Goal: Information Seeking & Learning: Learn about a topic

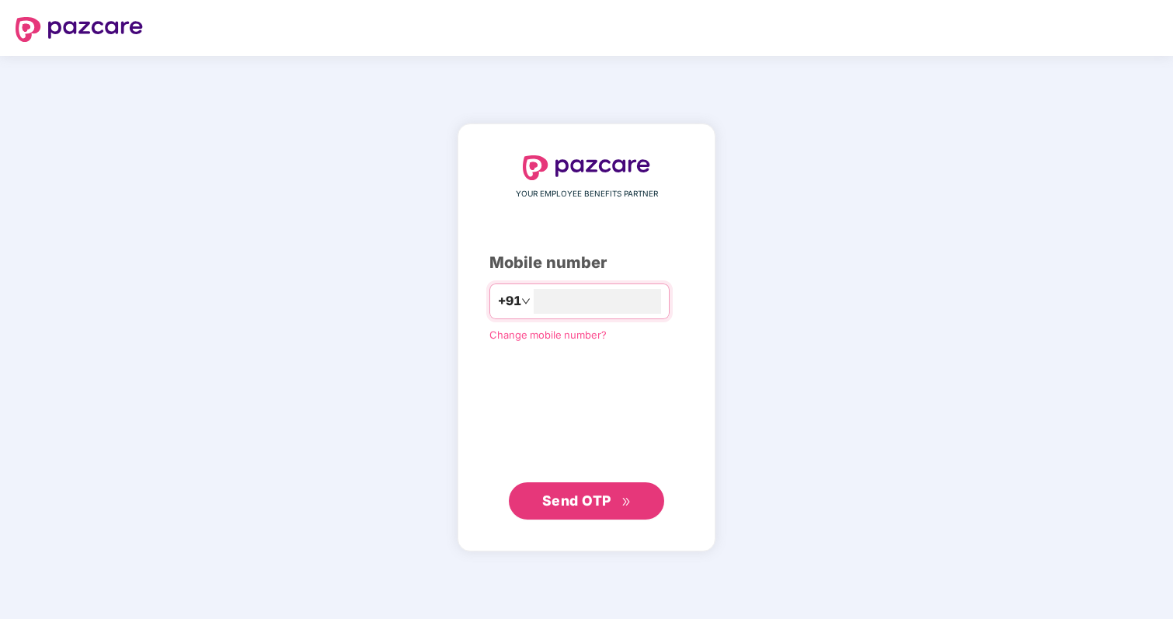
type input "**********"
click at [589, 512] on button "Send OTP" at bounding box center [586, 500] width 155 height 37
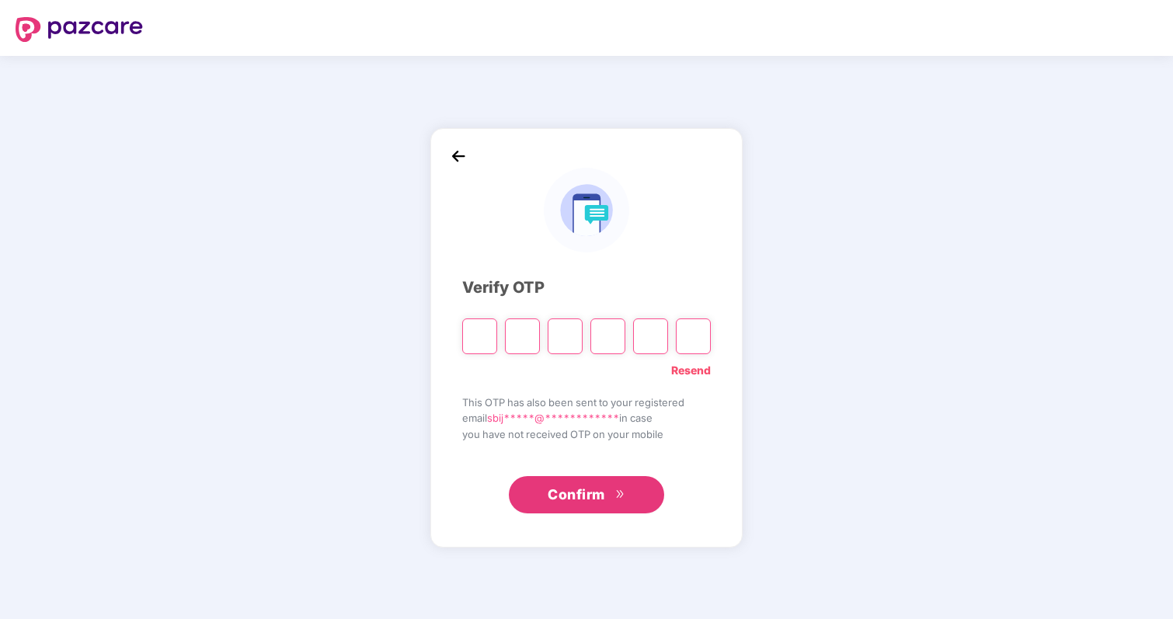
type input "*"
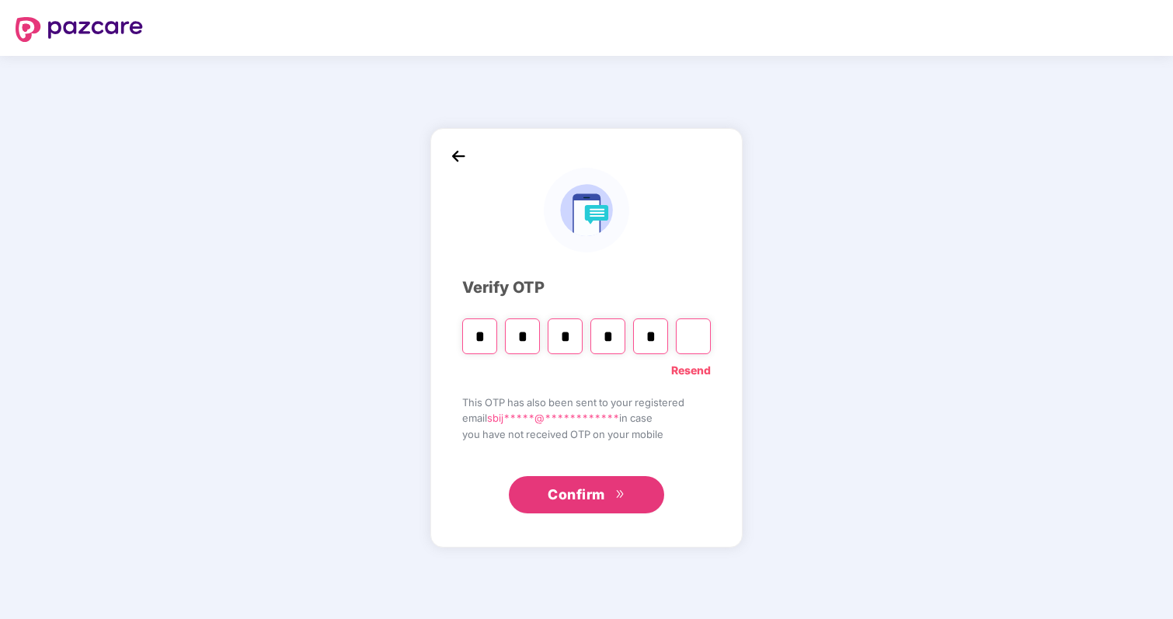
type input "*"
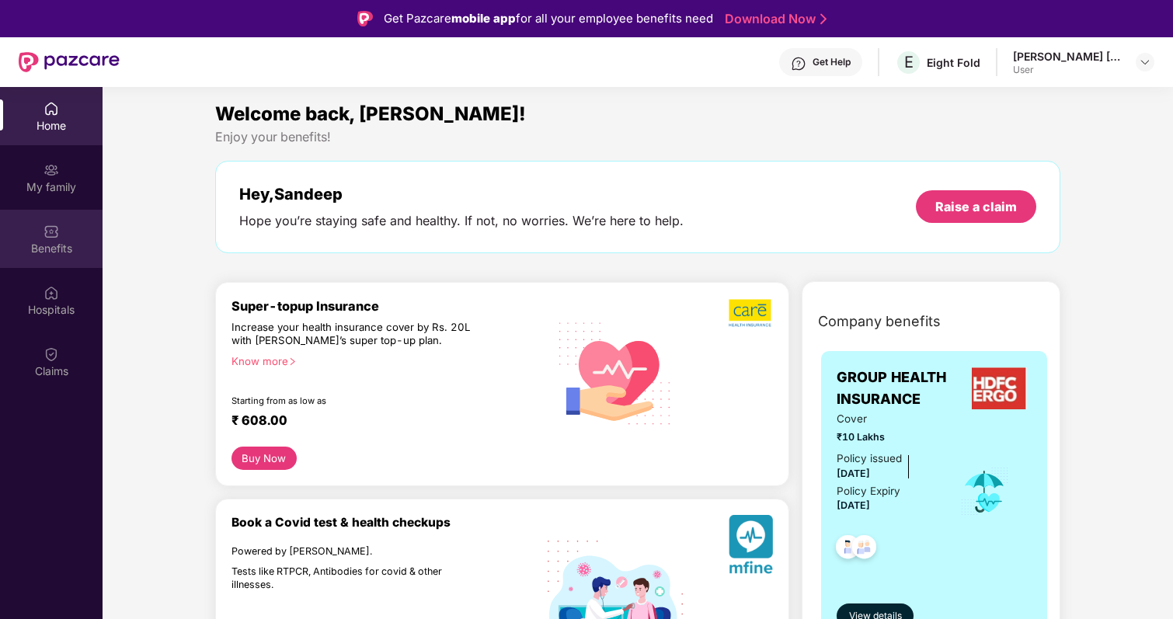
click at [56, 249] on div "Benefits" at bounding box center [51, 249] width 103 height 16
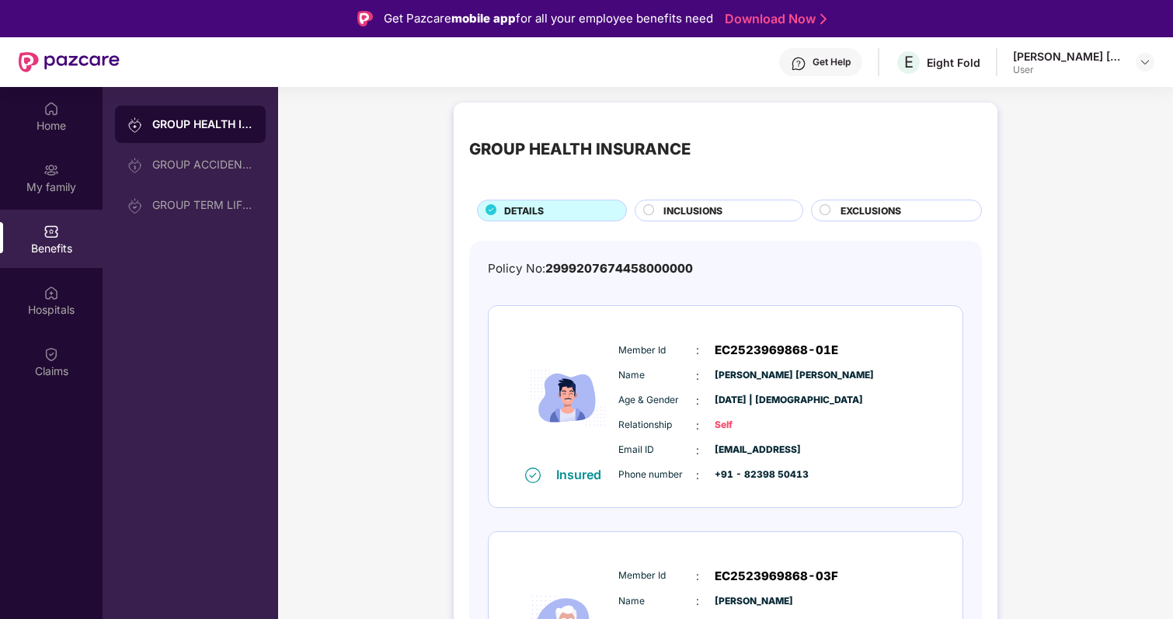
click at [751, 210] on div "INCLUSIONS" at bounding box center [725, 212] width 139 height 17
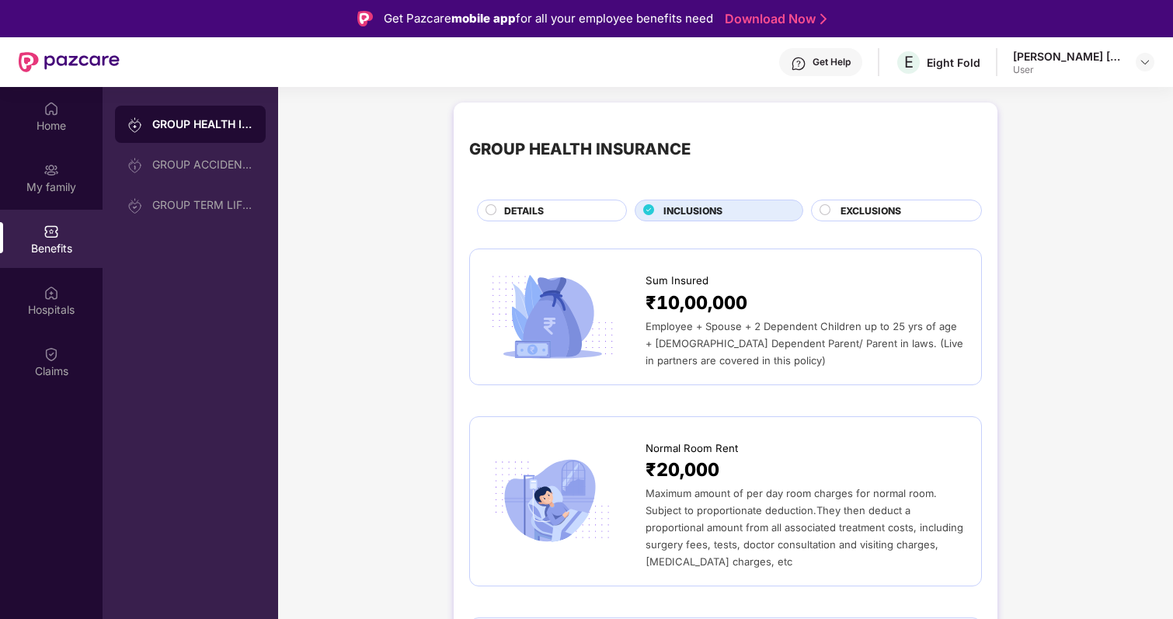
click at [891, 209] on span "EXCLUSIONS" at bounding box center [871, 211] width 61 height 15
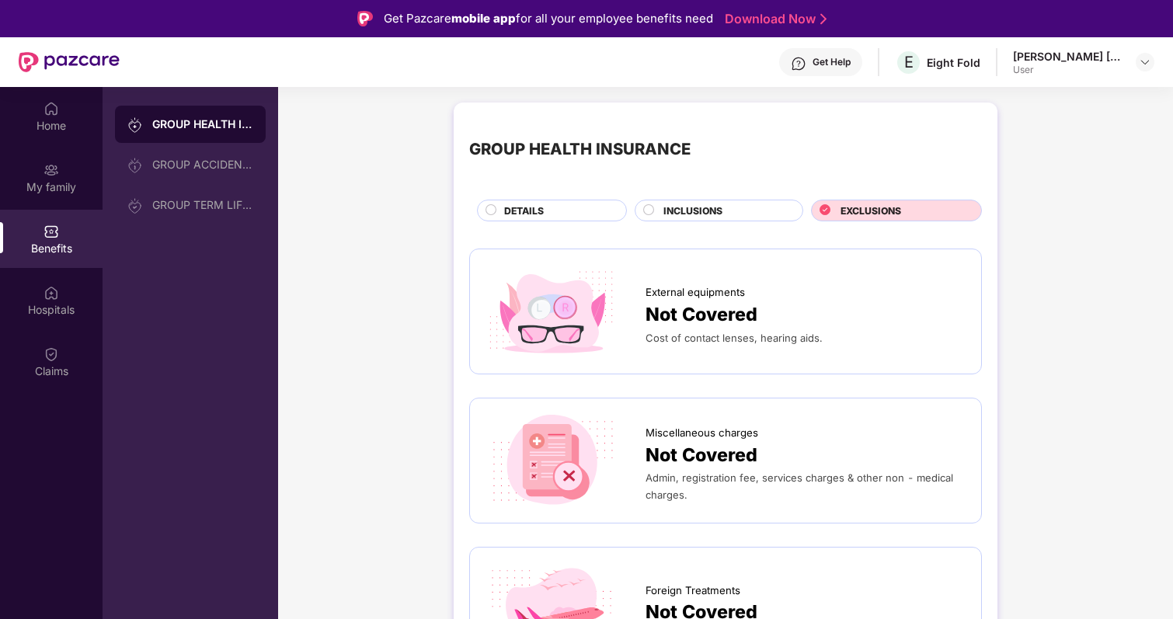
click at [502, 219] on div "DETAILS" at bounding box center [556, 212] width 121 height 17
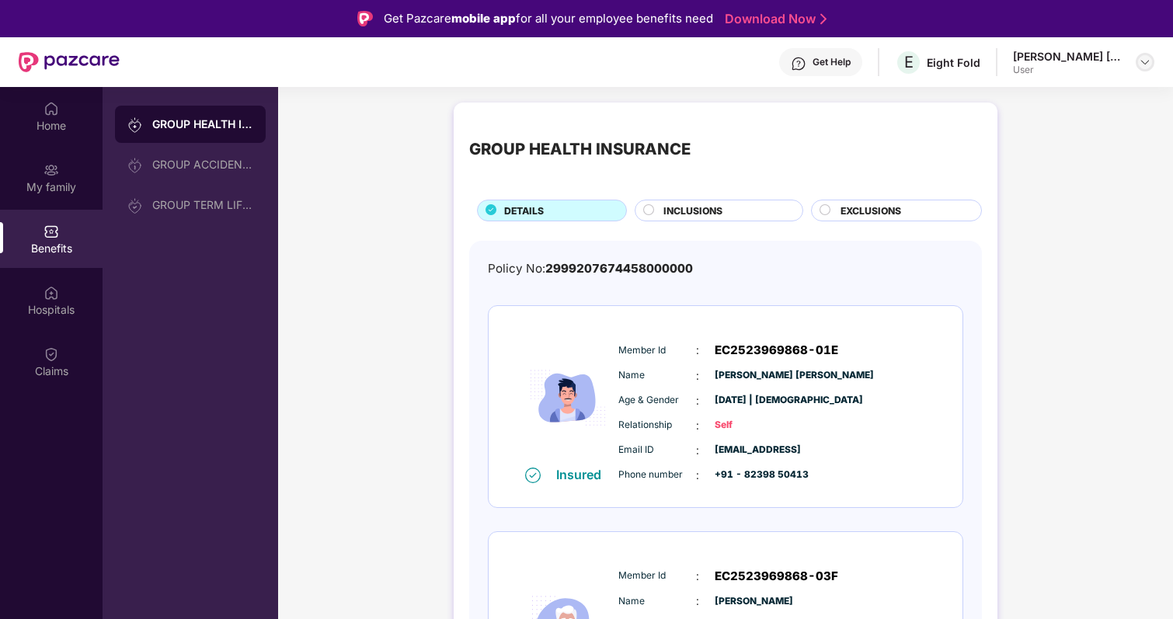
click at [1139, 59] on img at bounding box center [1145, 62] width 12 height 12
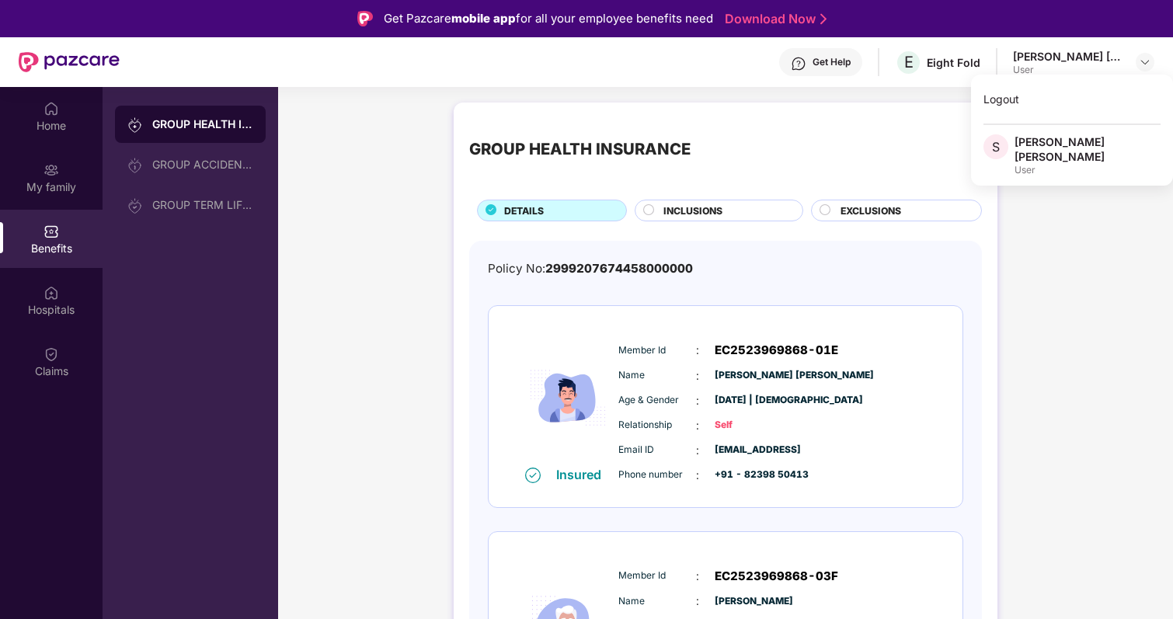
click at [350, 110] on div "GROUP HEALTH INSURANCE DETAILS INCLUSIONS EXCLUSIONS Policy No: 299920767445800…" at bounding box center [725, 575] width 895 height 961
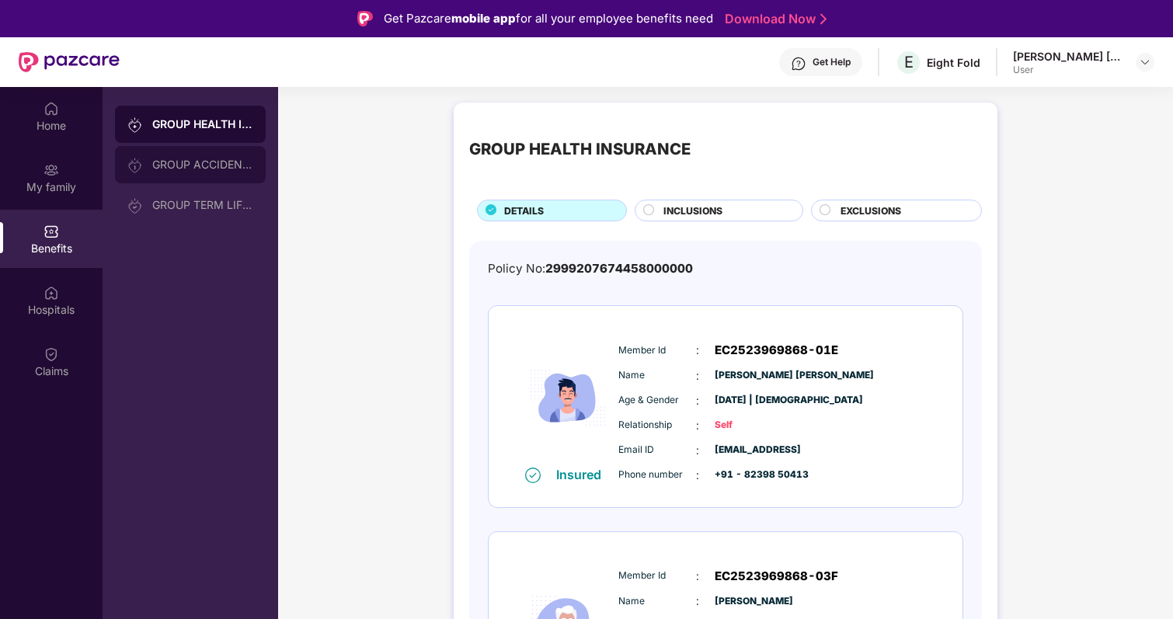
click at [162, 169] on div "GROUP ACCIDENTAL INSURANCE" at bounding box center [202, 164] width 101 height 12
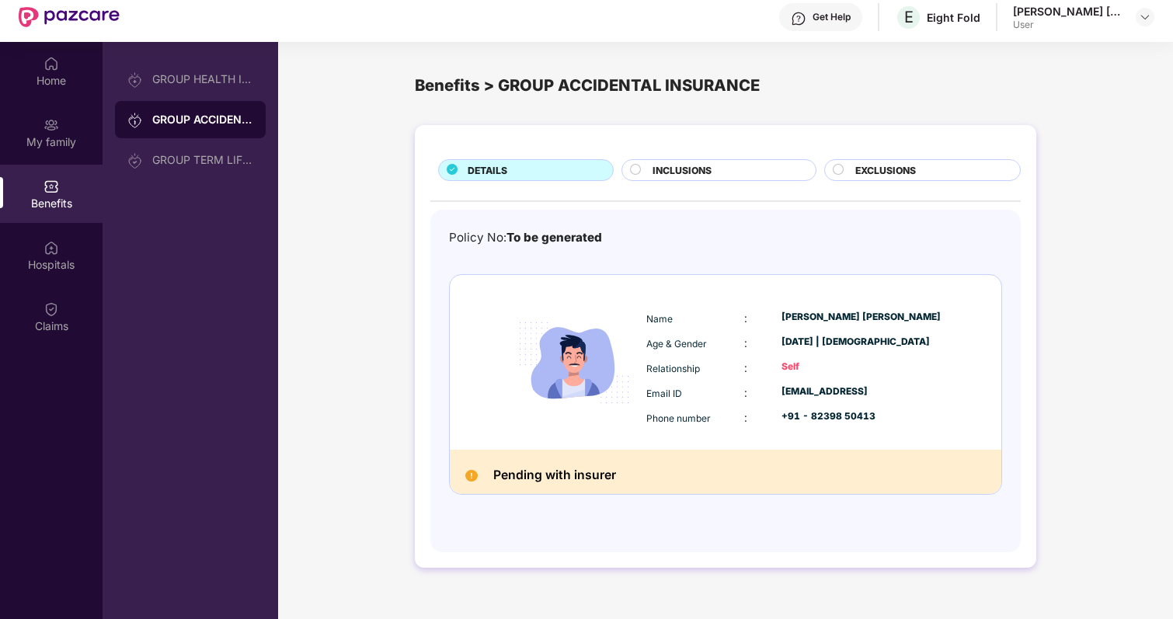
scroll to position [42, 0]
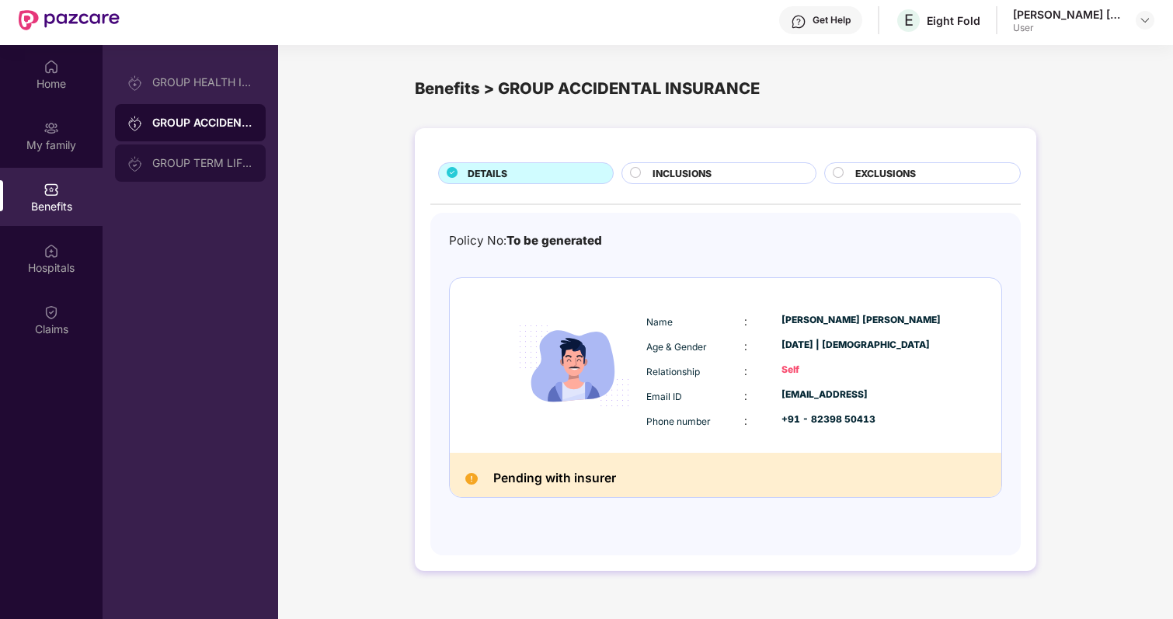
click at [186, 168] on div "GROUP TERM LIFE INSURANCE" at bounding box center [202, 163] width 101 height 12
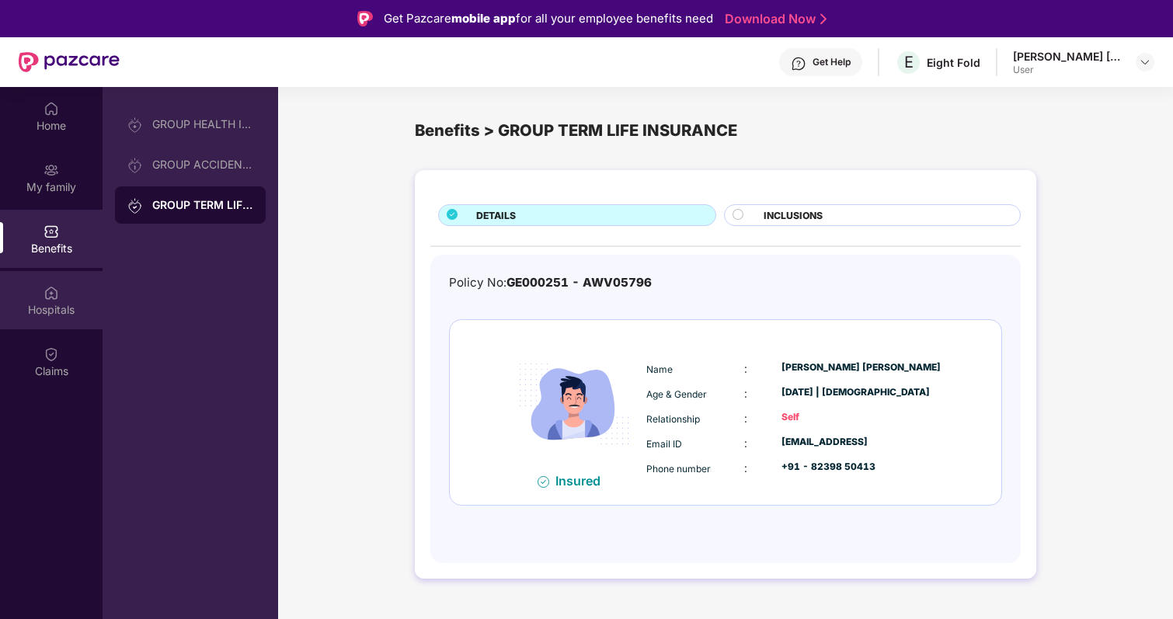
click at [46, 292] on img at bounding box center [52, 293] width 16 height 16
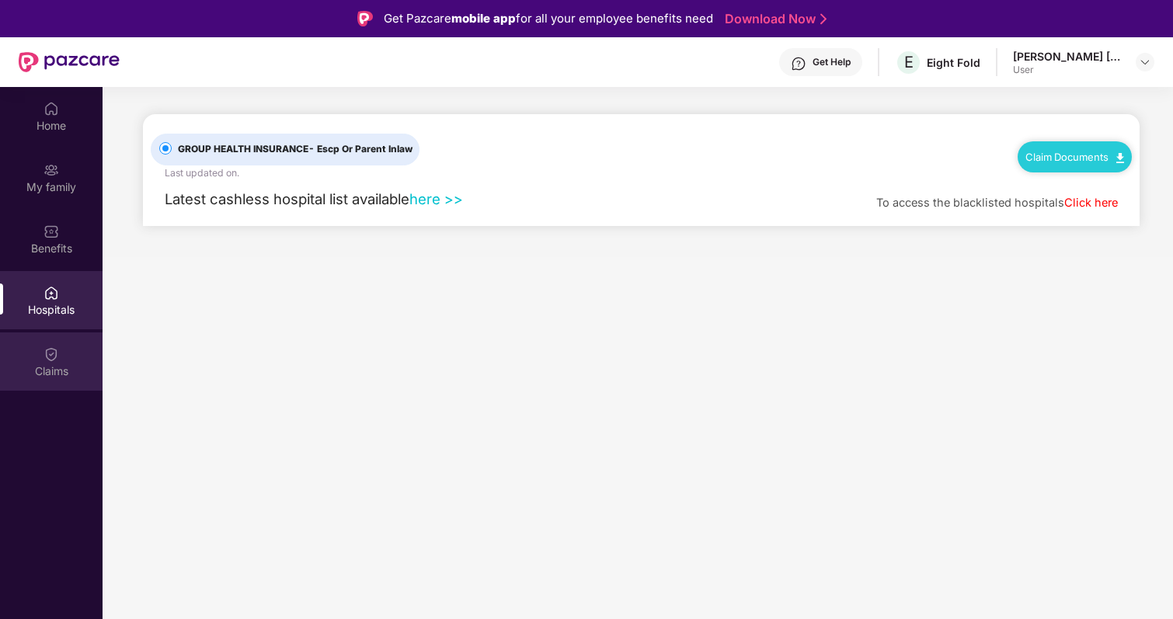
click at [55, 366] on div "Claims" at bounding box center [51, 372] width 103 height 16
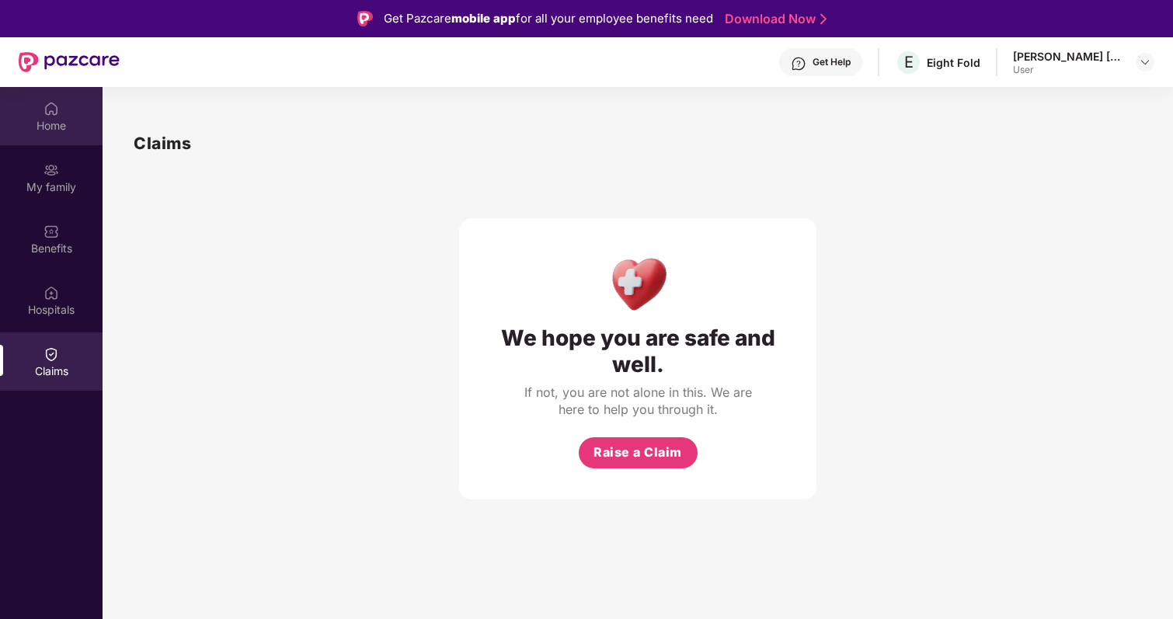
click at [38, 124] on div "Home" at bounding box center [51, 126] width 103 height 16
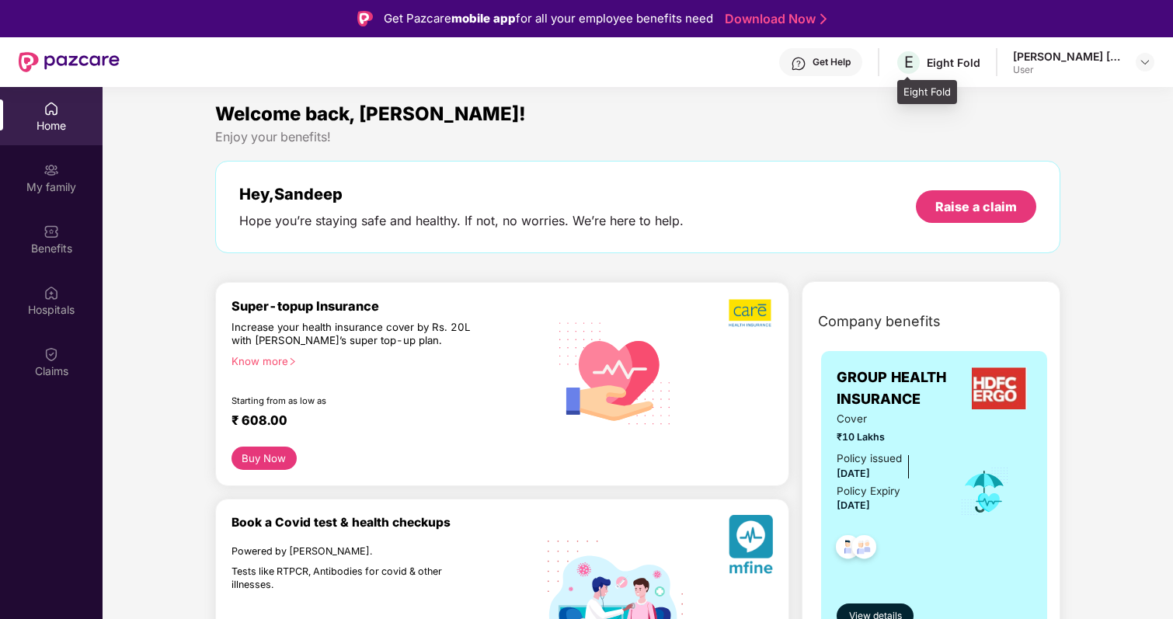
click at [946, 65] on div "Eight Fold" at bounding box center [954, 62] width 54 height 15
click at [822, 63] on div "Get Help" at bounding box center [832, 62] width 38 height 12
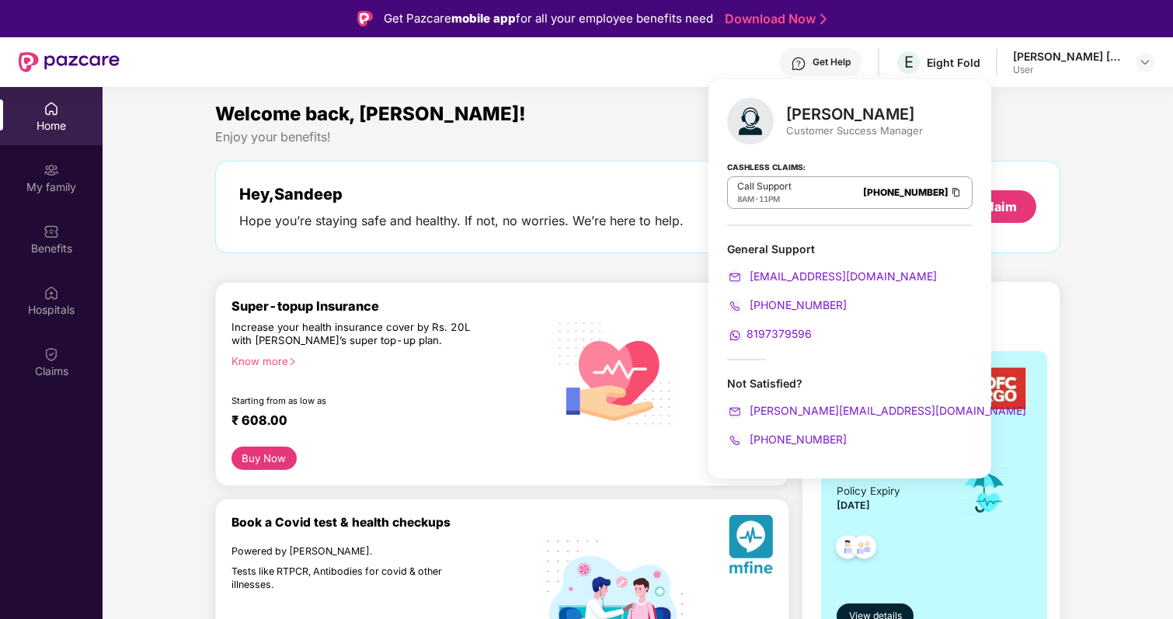
click at [608, 169] on div "Hey, Sandeep Hope you’re staying safe and healthy. If not, no worries. We’re he…" at bounding box center [637, 207] width 845 height 92
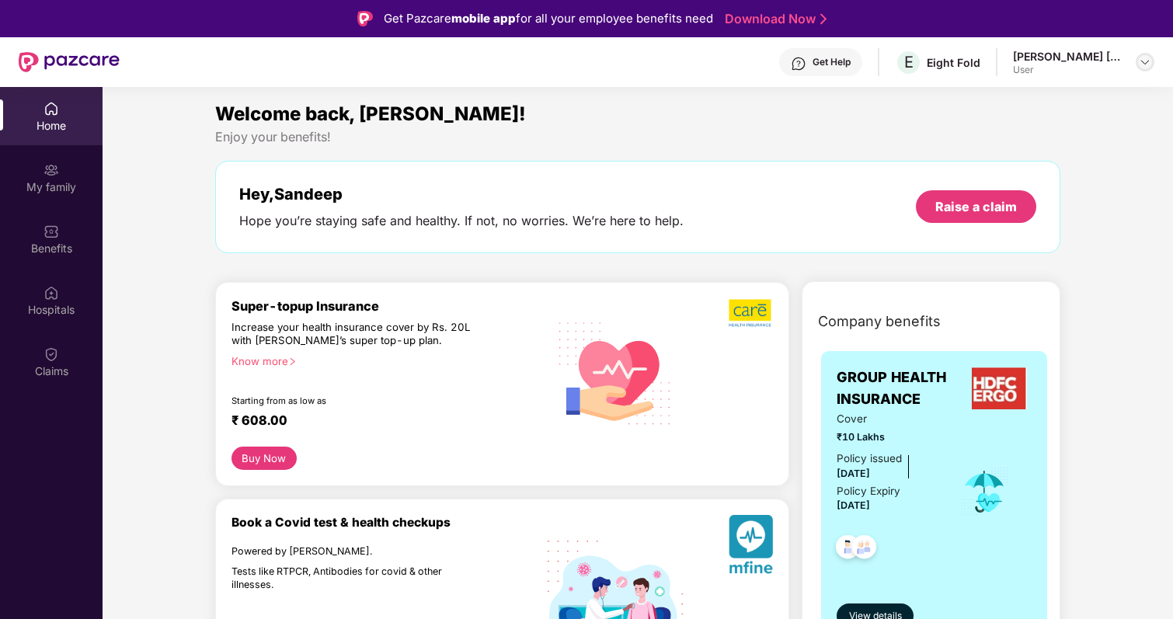
click at [1136, 64] on div at bounding box center [1145, 62] width 19 height 19
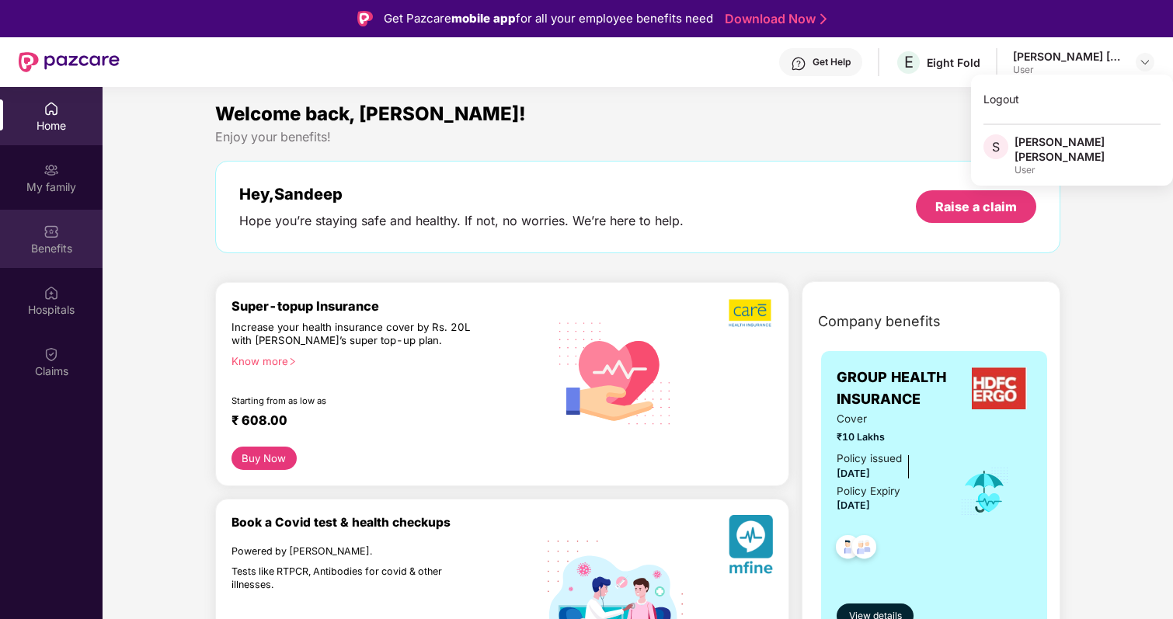
click at [40, 210] on div "Benefits" at bounding box center [51, 239] width 103 height 58
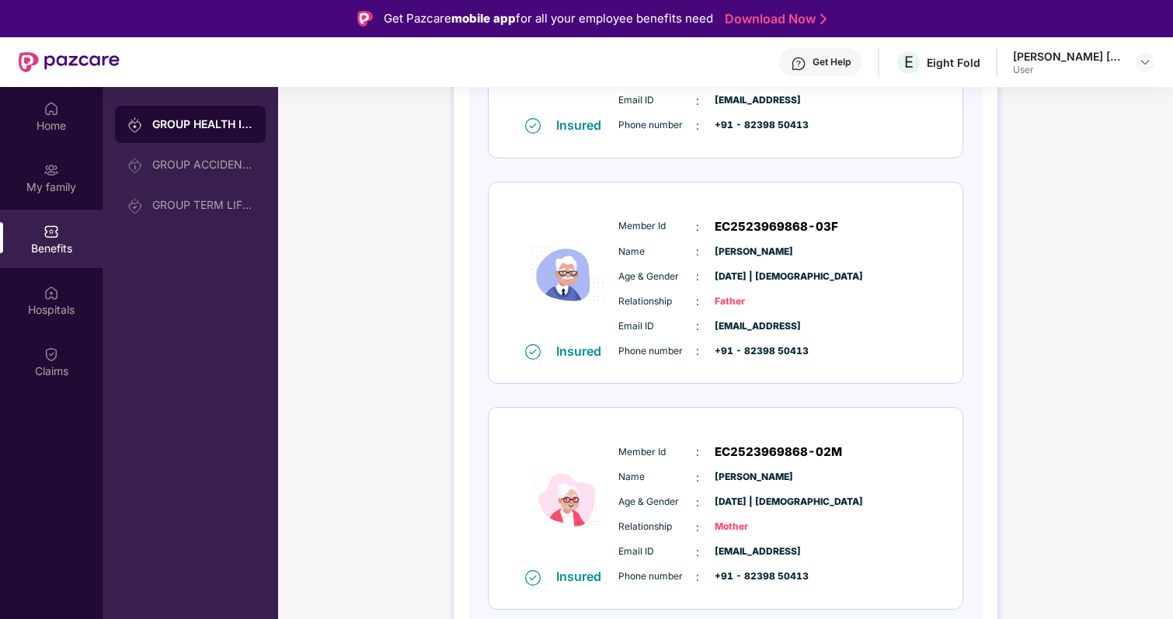
click at [829, 61] on div "Get Help" at bounding box center [832, 62] width 38 height 12
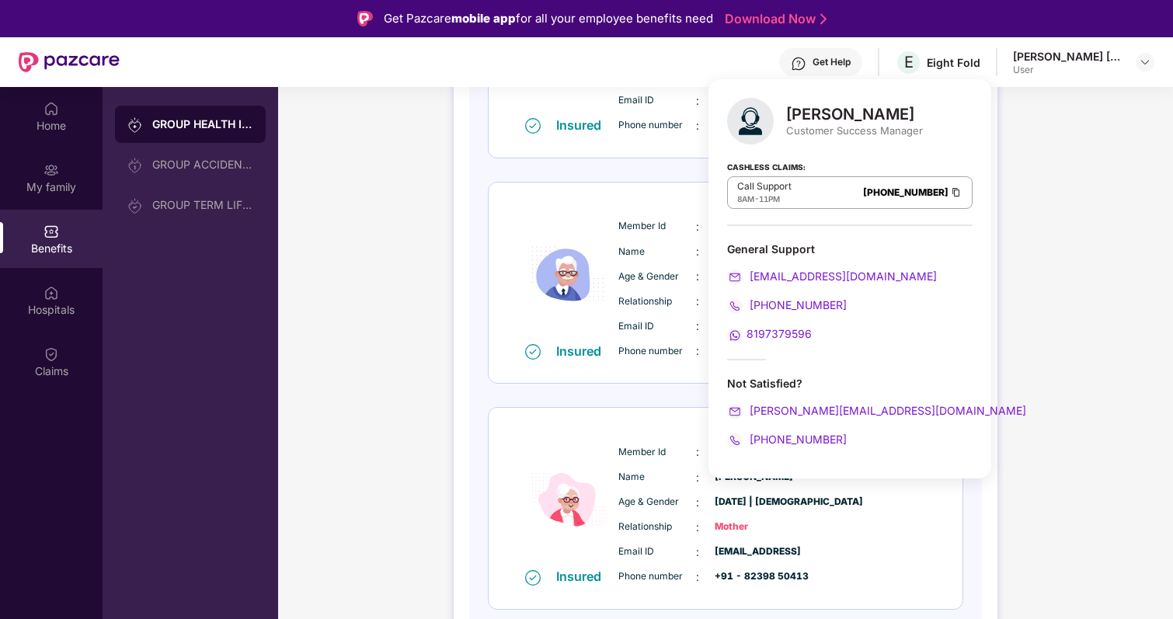
click at [792, 330] on span "8197379596" at bounding box center [779, 333] width 65 height 13
click at [514, 245] on div "Insured Member Id : EC2523969868-03F Name : Chagan Lal Age & Gender : 06 Mar 19…" at bounding box center [726, 283] width 474 height 201
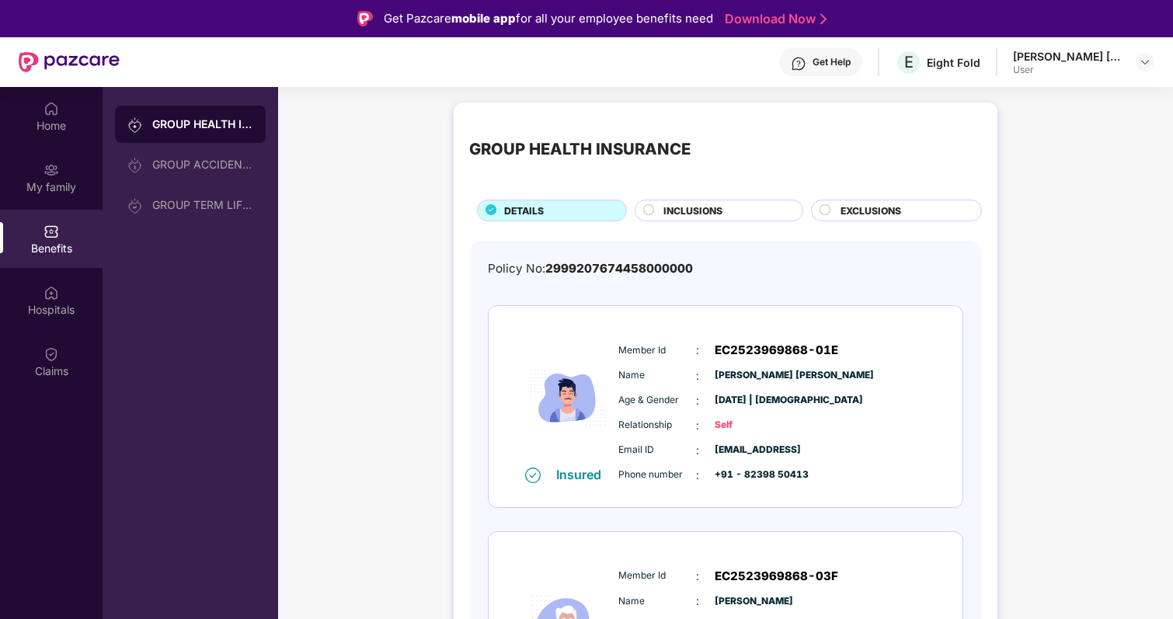
click at [841, 62] on div "Get Help" at bounding box center [832, 62] width 38 height 12
click at [530, 376] on img at bounding box center [567, 397] width 93 height 137
click at [838, 58] on div "Get Help" at bounding box center [832, 62] width 38 height 12
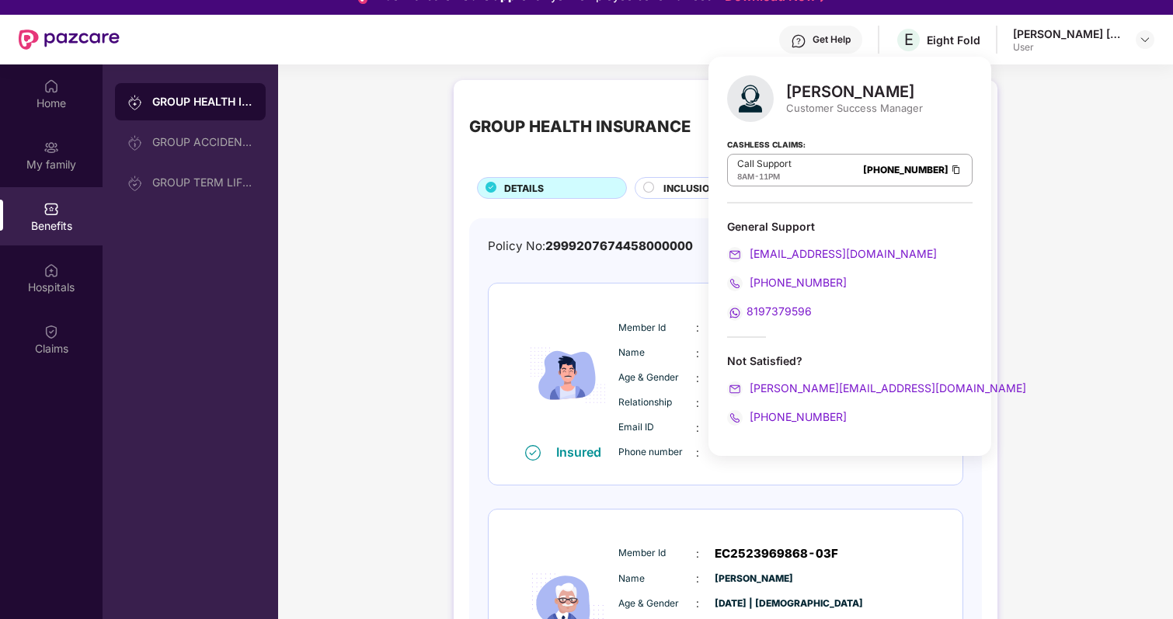
scroll to position [37, 0]
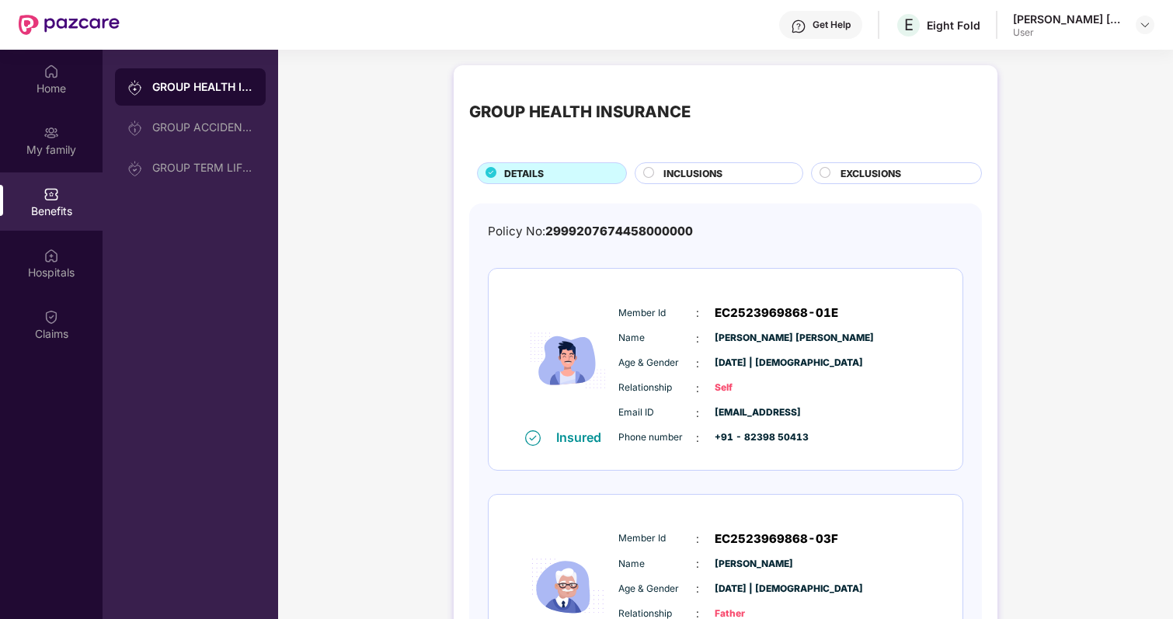
click at [391, 350] on div "GROUP HEALTH INSURANCE DETAILS INCLUSIONS EXCLUSIONS Policy No: 299920767445800…" at bounding box center [725, 537] width 895 height 961
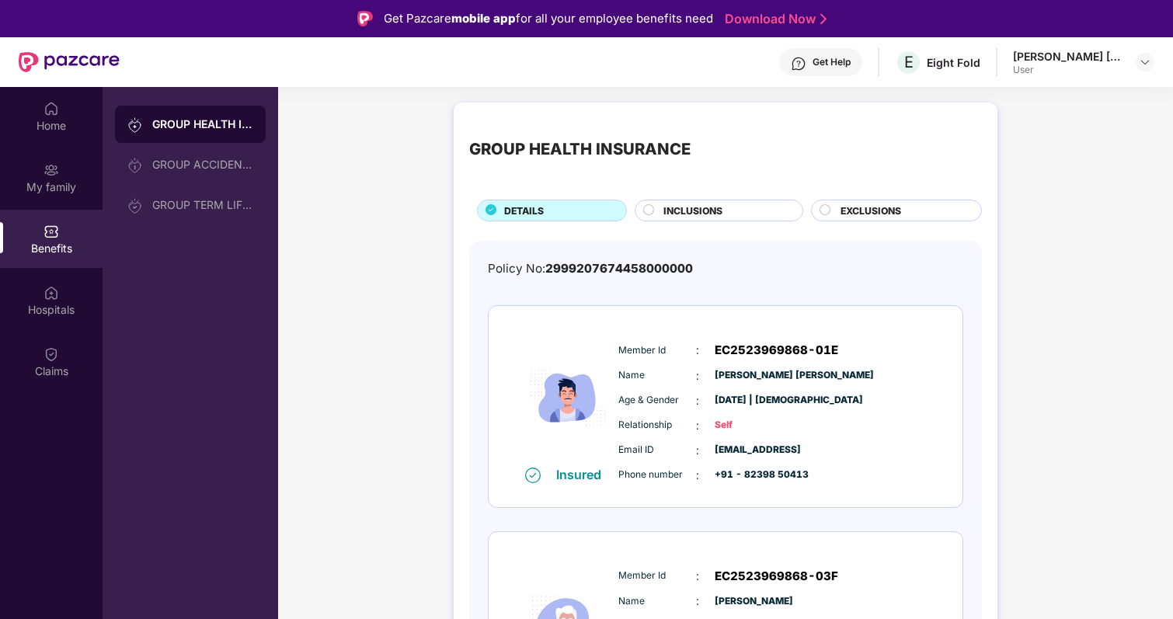
click at [828, 66] on div "Get Help" at bounding box center [832, 62] width 38 height 12
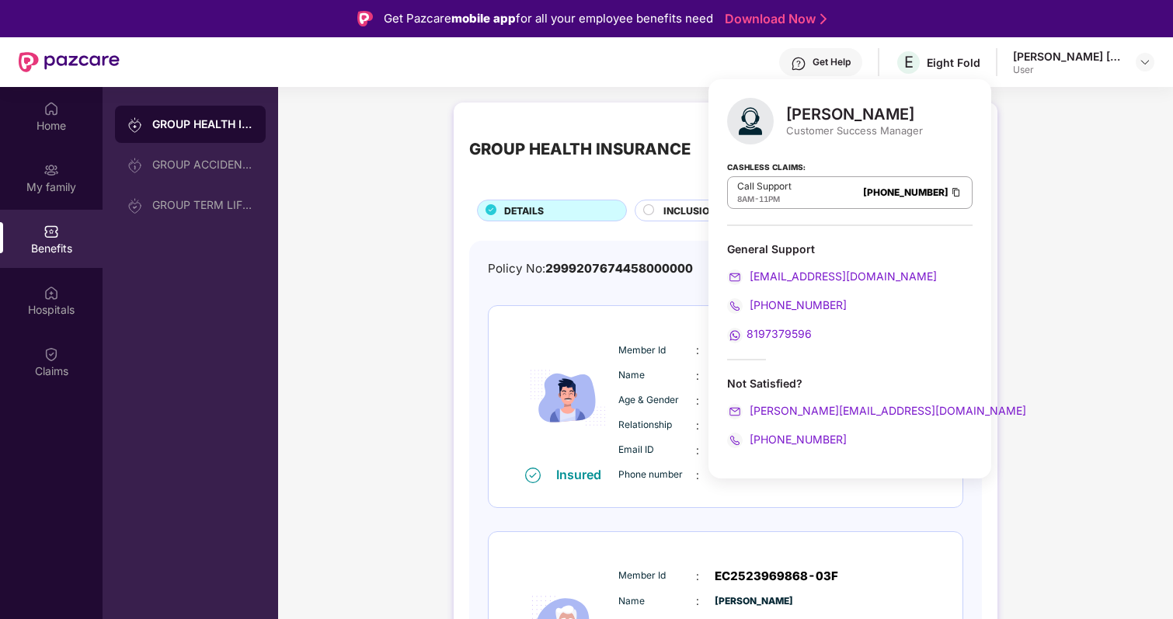
click at [771, 380] on div "Not Satisfied?" at bounding box center [850, 383] width 246 height 15
click at [754, 379] on div "Not Satisfied?" at bounding box center [850, 383] width 246 height 15
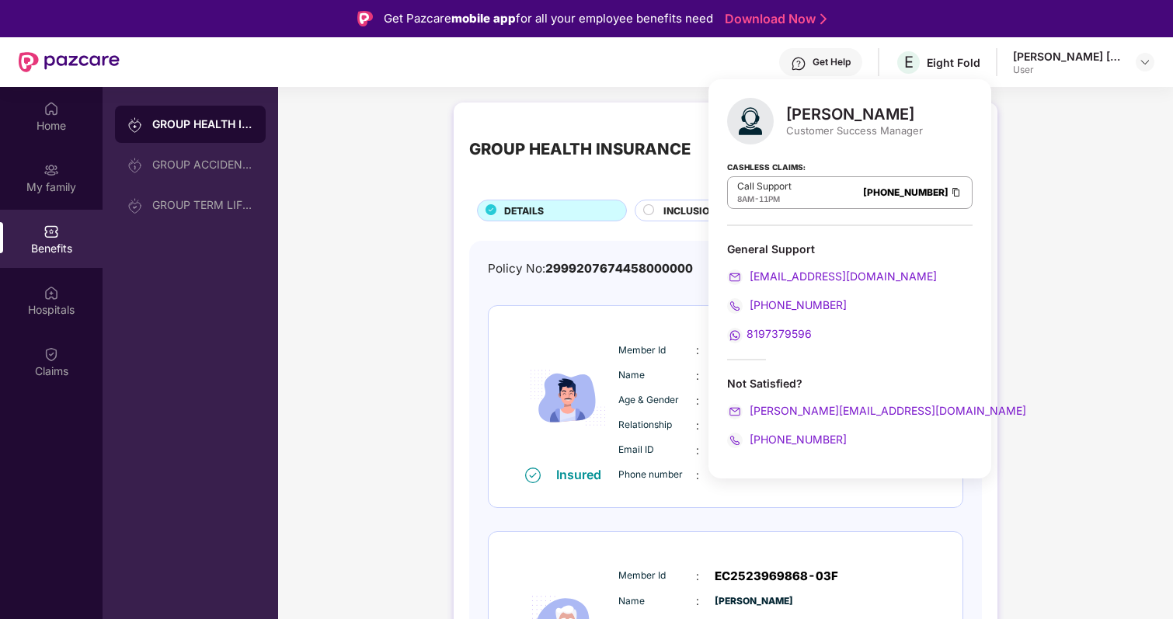
click at [454, 375] on div "GROUP HEALTH INSURANCE DETAILS INCLUSIONS EXCLUSIONS Policy No: 299920767445800…" at bounding box center [726, 568] width 544 height 930
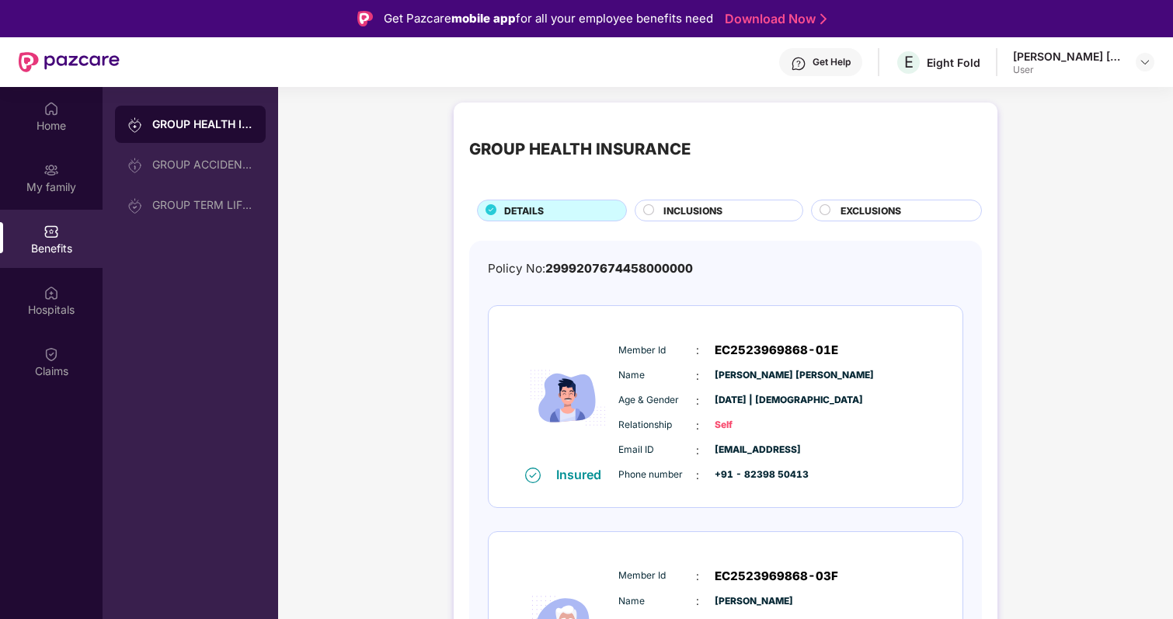
click at [834, 59] on div "Get Help" at bounding box center [832, 62] width 38 height 12
click at [457, 366] on div "GROUP HEALTH INSURANCE DETAILS INCLUSIONS EXCLUSIONS Policy No: 299920767445800…" at bounding box center [726, 568] width 544 height 930
click at [1139, 61] on img at bounding box center [1145, 62] width 12 height 12
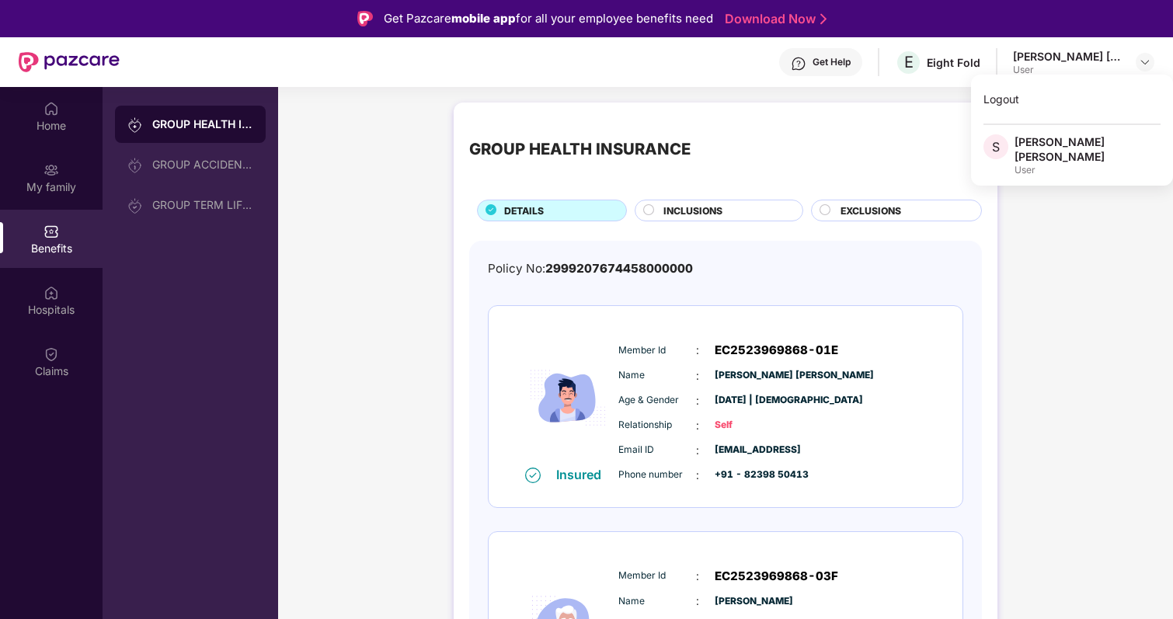
click at [1031, 164] on div "User" at bounding box center [1088, 170] width 146 height 12
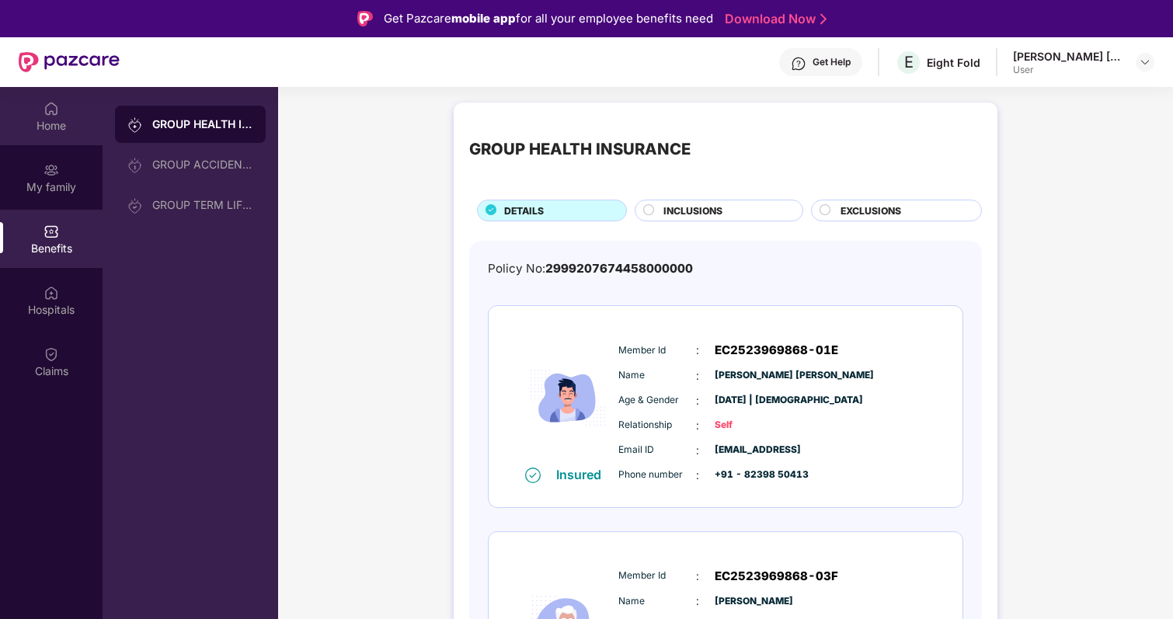
click at [47, 119] on div "Home" at bounding box center [51, 126] width 103 height 16
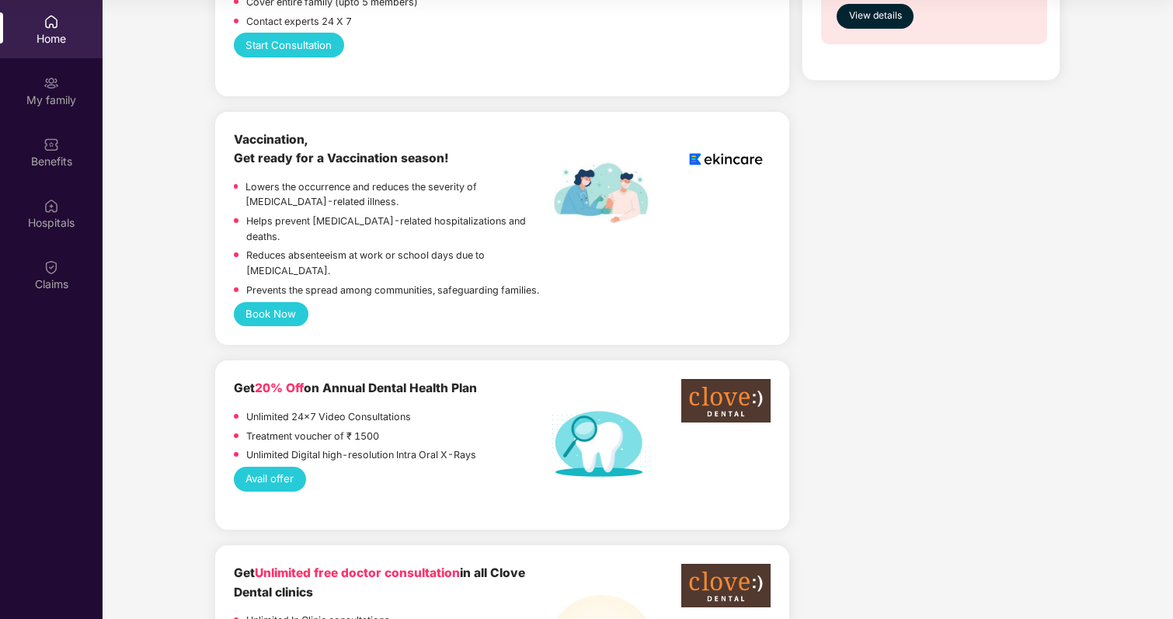
scroll to position [1045, 0]
